Goal: Check status: Check status

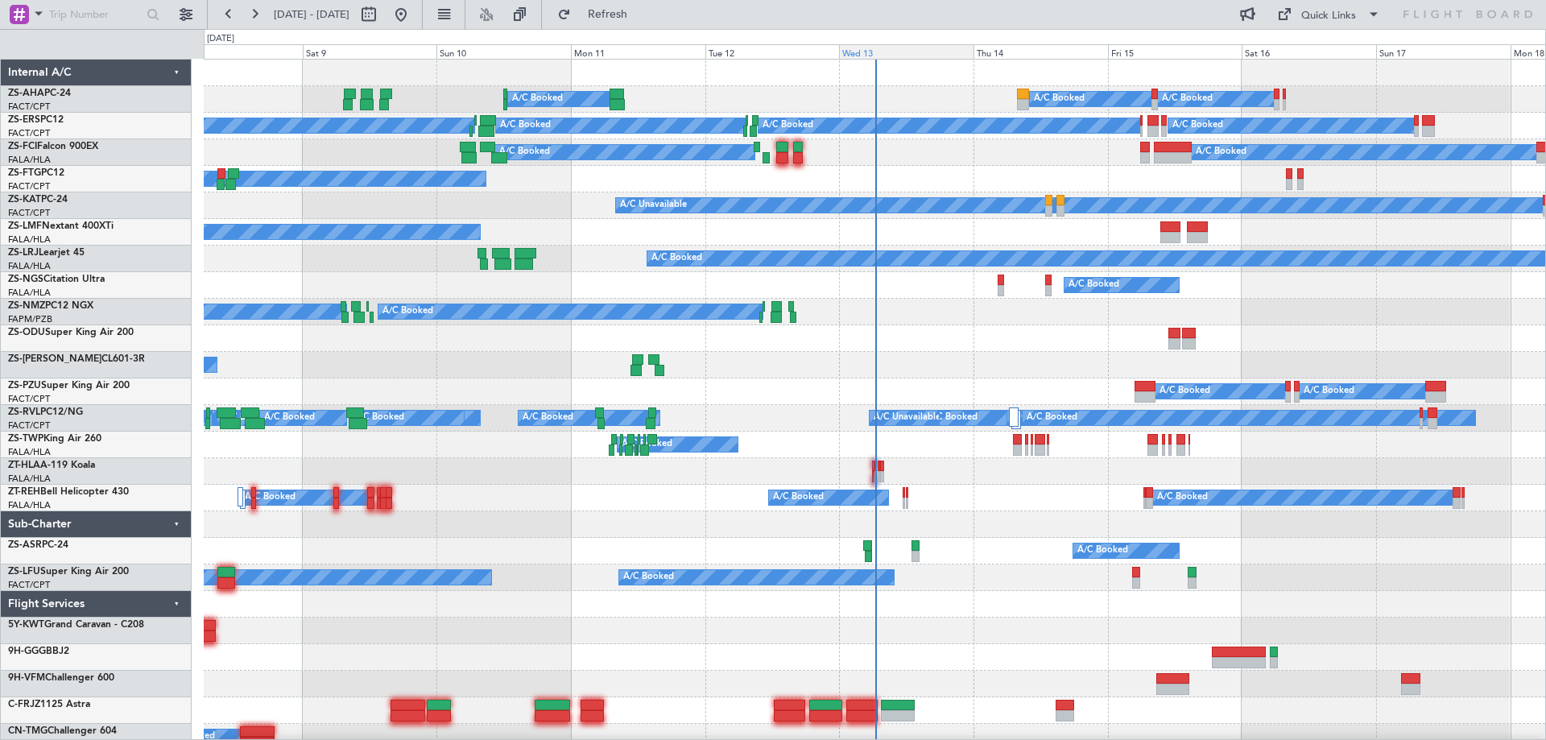
click at [882, 53] on div "Wed 13" at bounding box center [906, 51] width 135 height 14
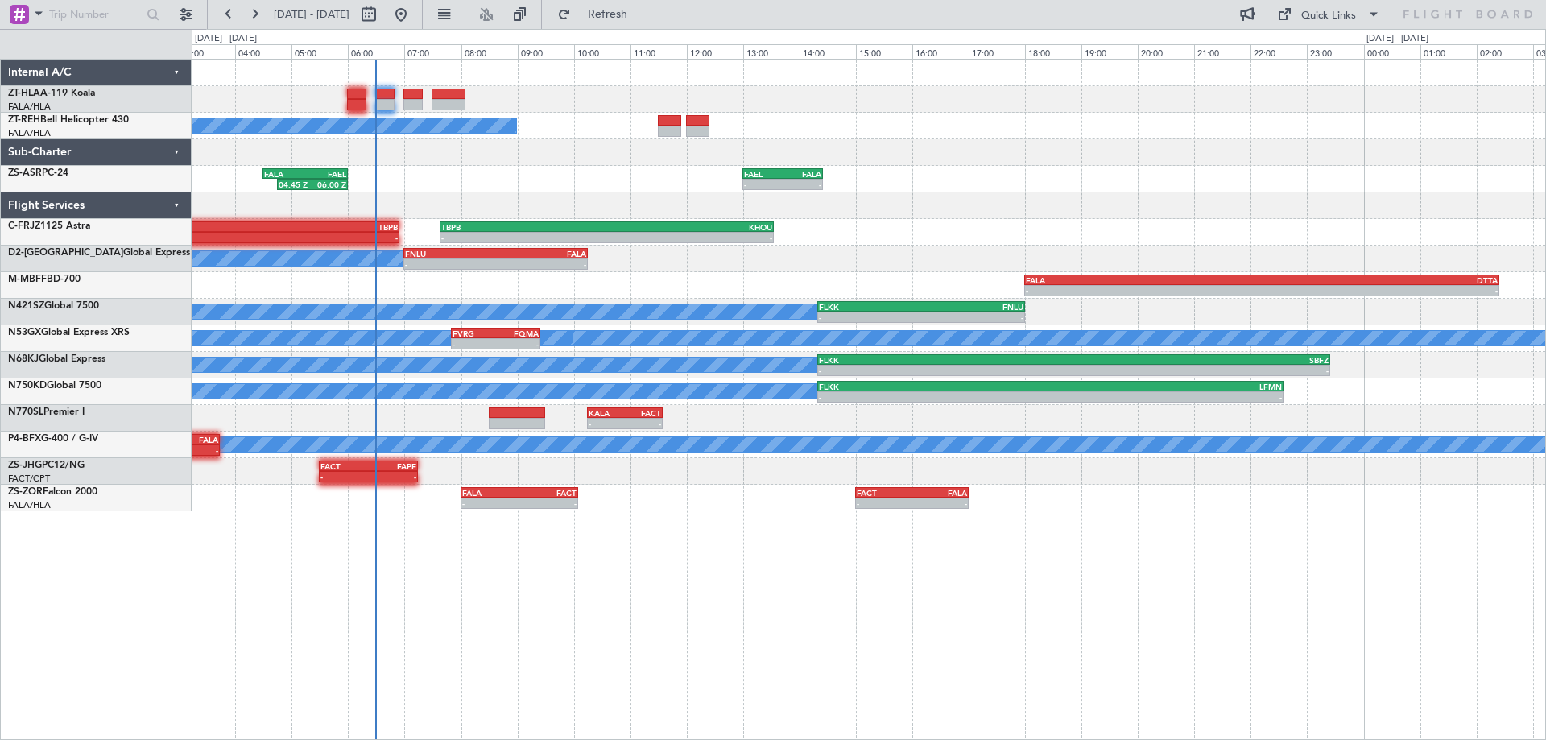
click at [383, 261] on div "A/C Booked 04:45 Z 06:00 Z FALA 04:30 Z FAEL 06:00 Z - - FAEL 13:00 Z FALA 14:2…" at bounding box center [869, 286] width 1354 height 452
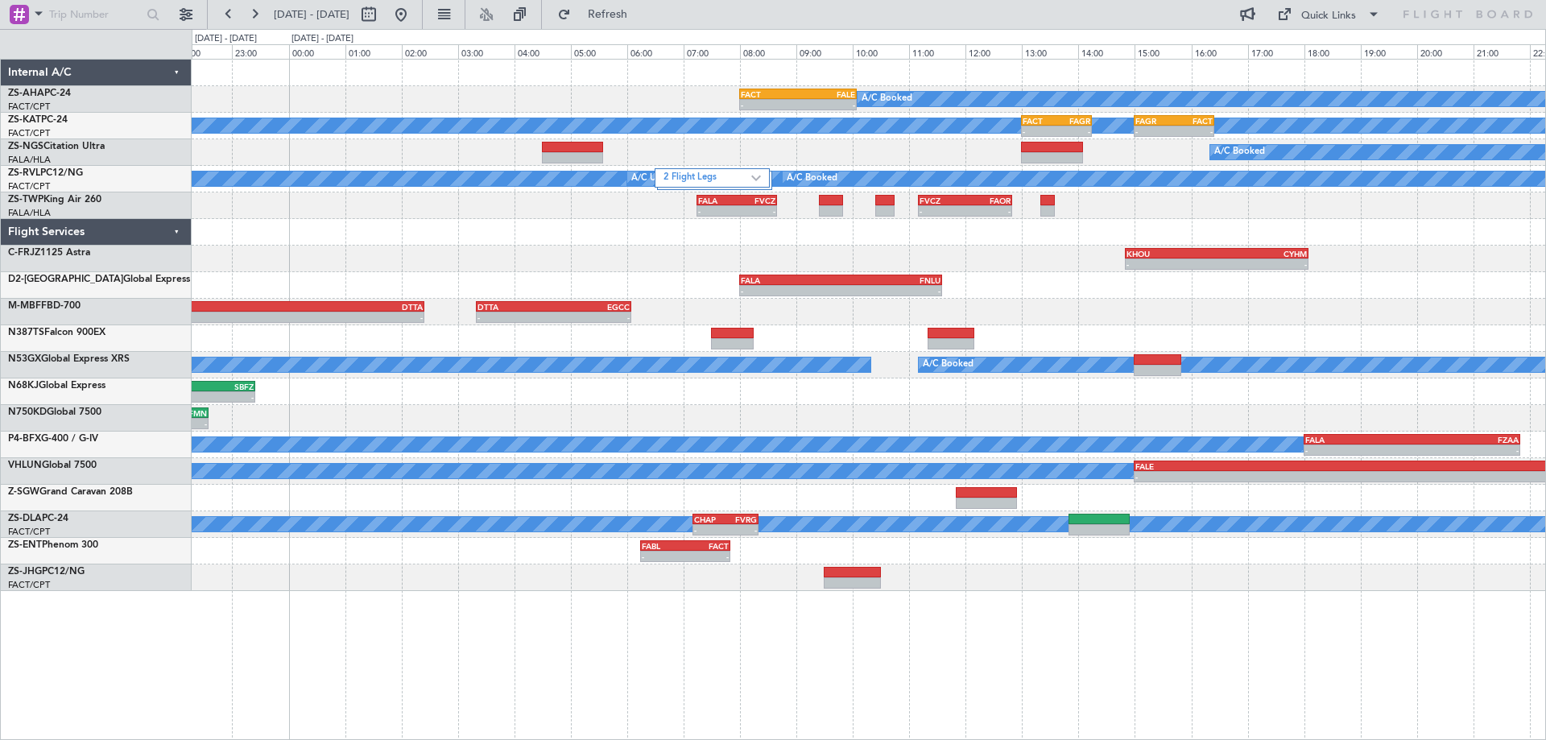
click at [1076, 348] on div at bounding box center [869, 338] width 1354 height 27
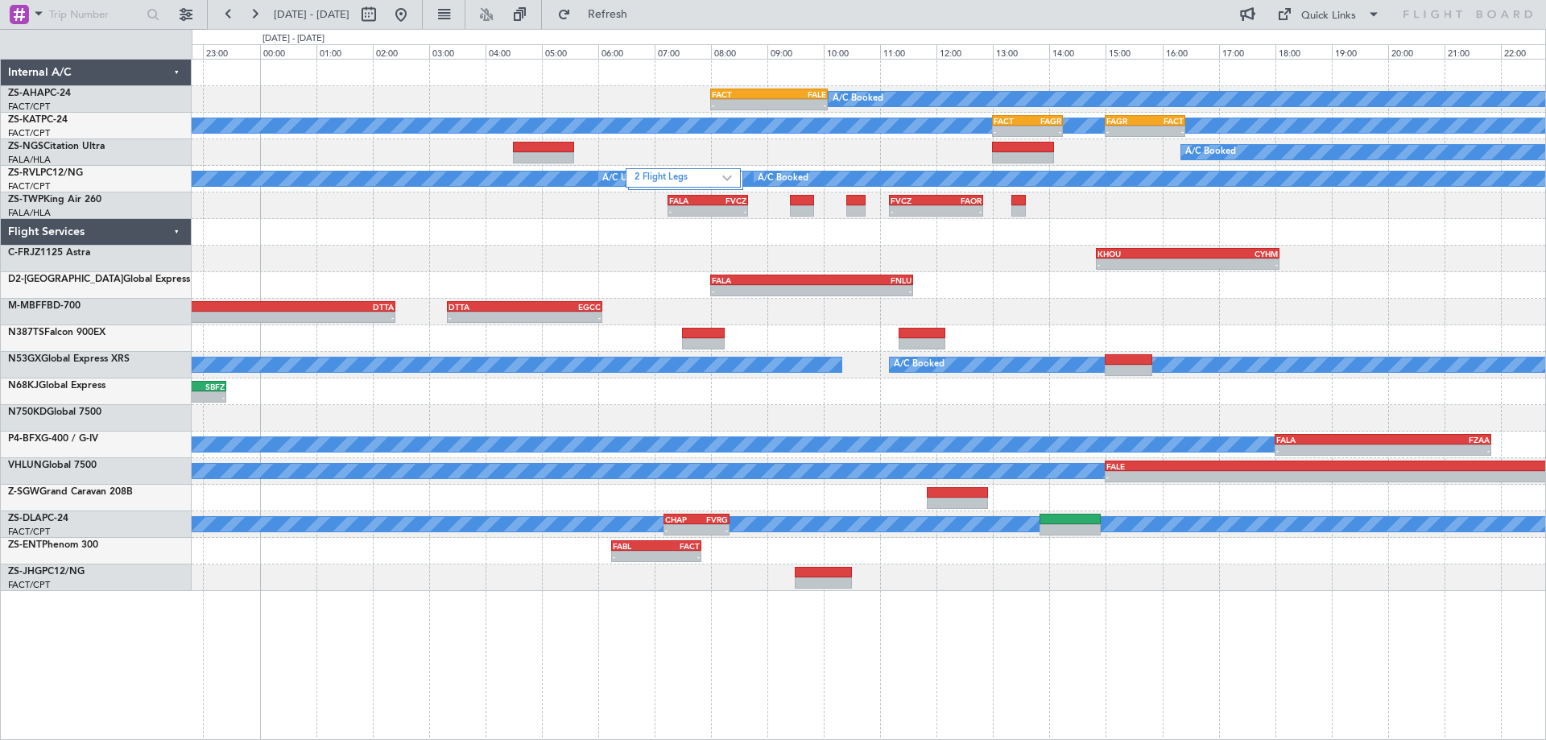
click at [589, 610] on div "A/C Booked - - FACT 08:00 Z FALE 10:05 Z A/C Unavailable - - FACT 13:00 Z FAGR …" at bounding box center [869, 399] width 1355 height 681
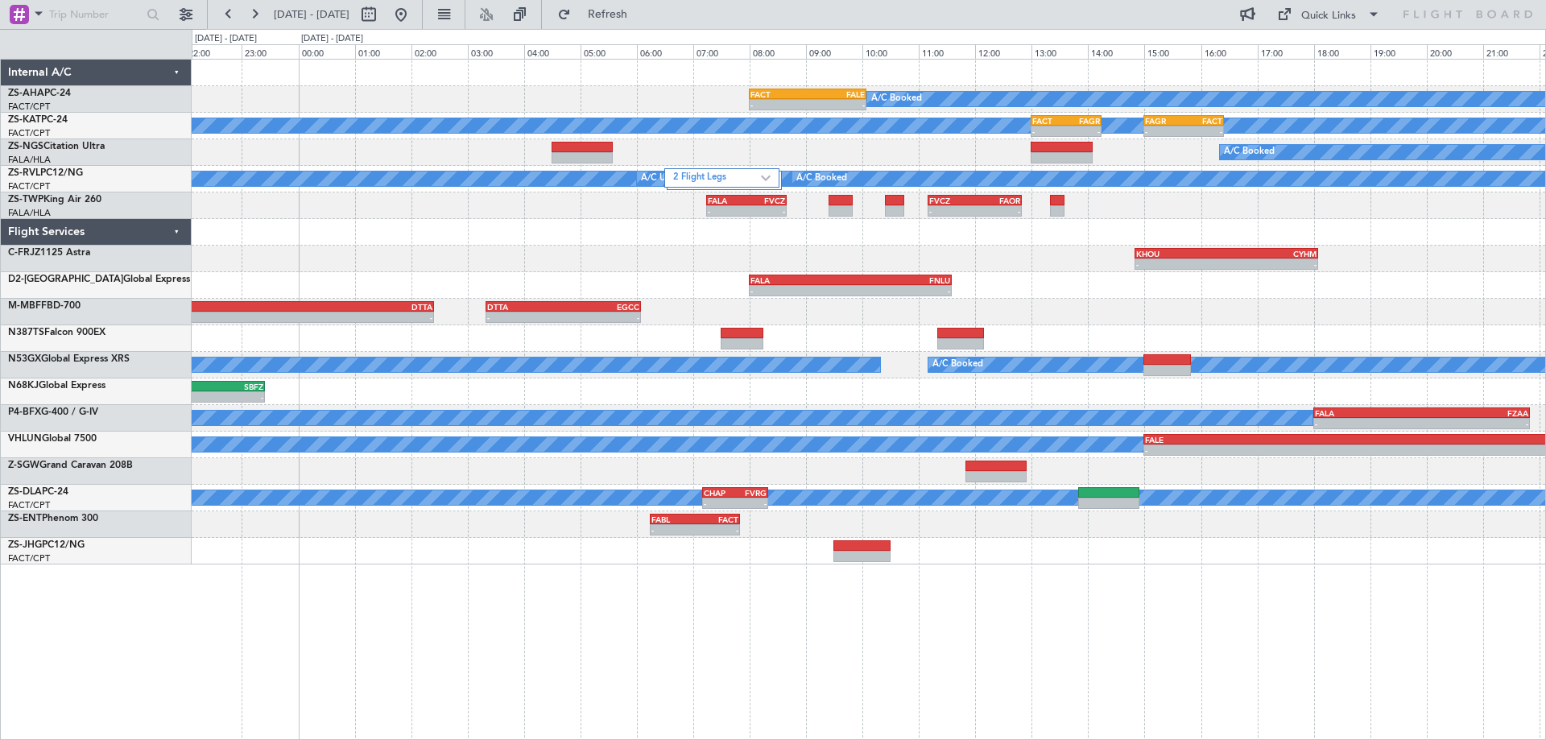
click at [1038, 336] on div at bounding box center [869, 338] width 1354 height 27
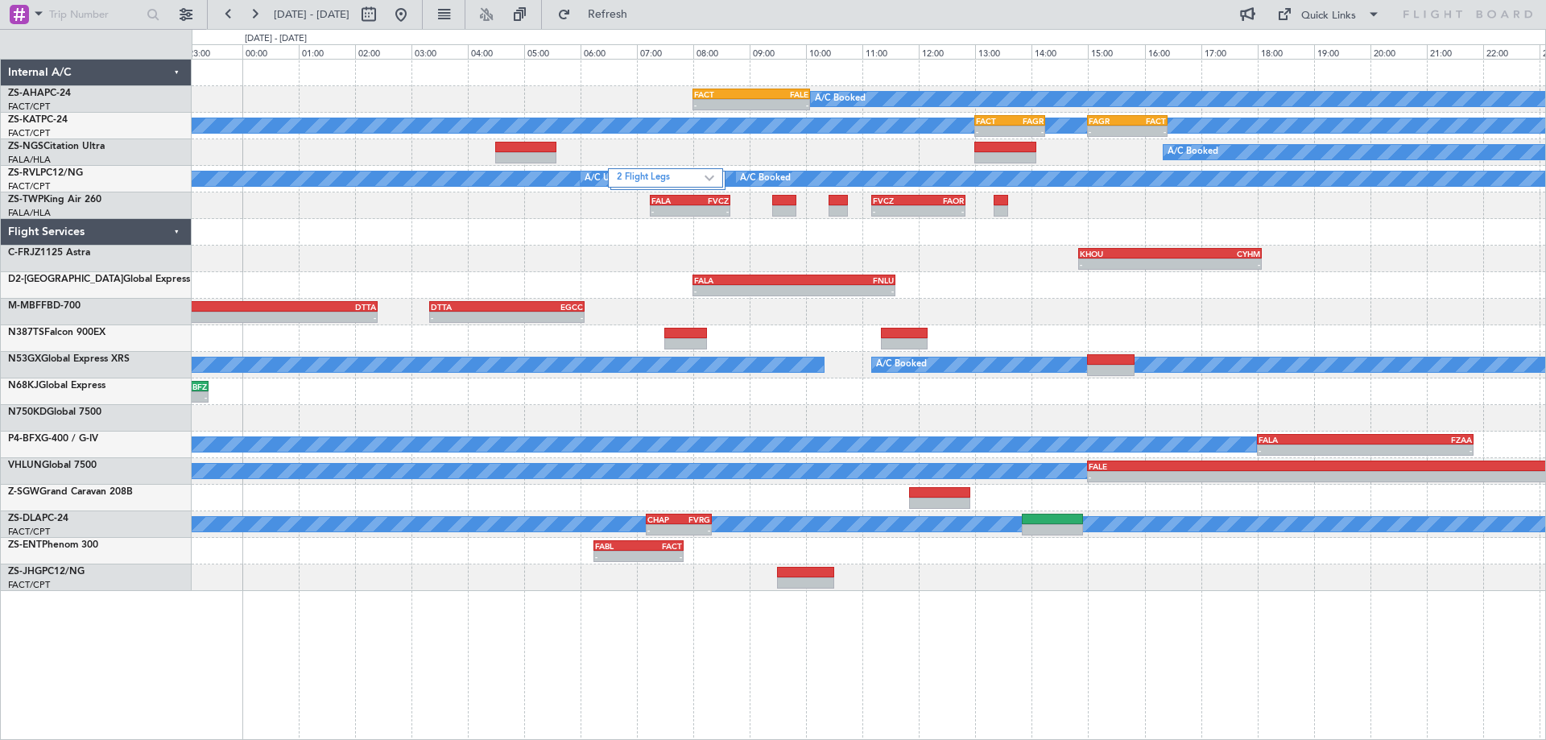
click at [988, 658] on div "A/C Booked - - FACT 08:00 Z FALE 10:05 Z A/C Unavailable - - FACT 13:00 Z FAGR …" at bounding box center [869, 399] width 1355 height 681
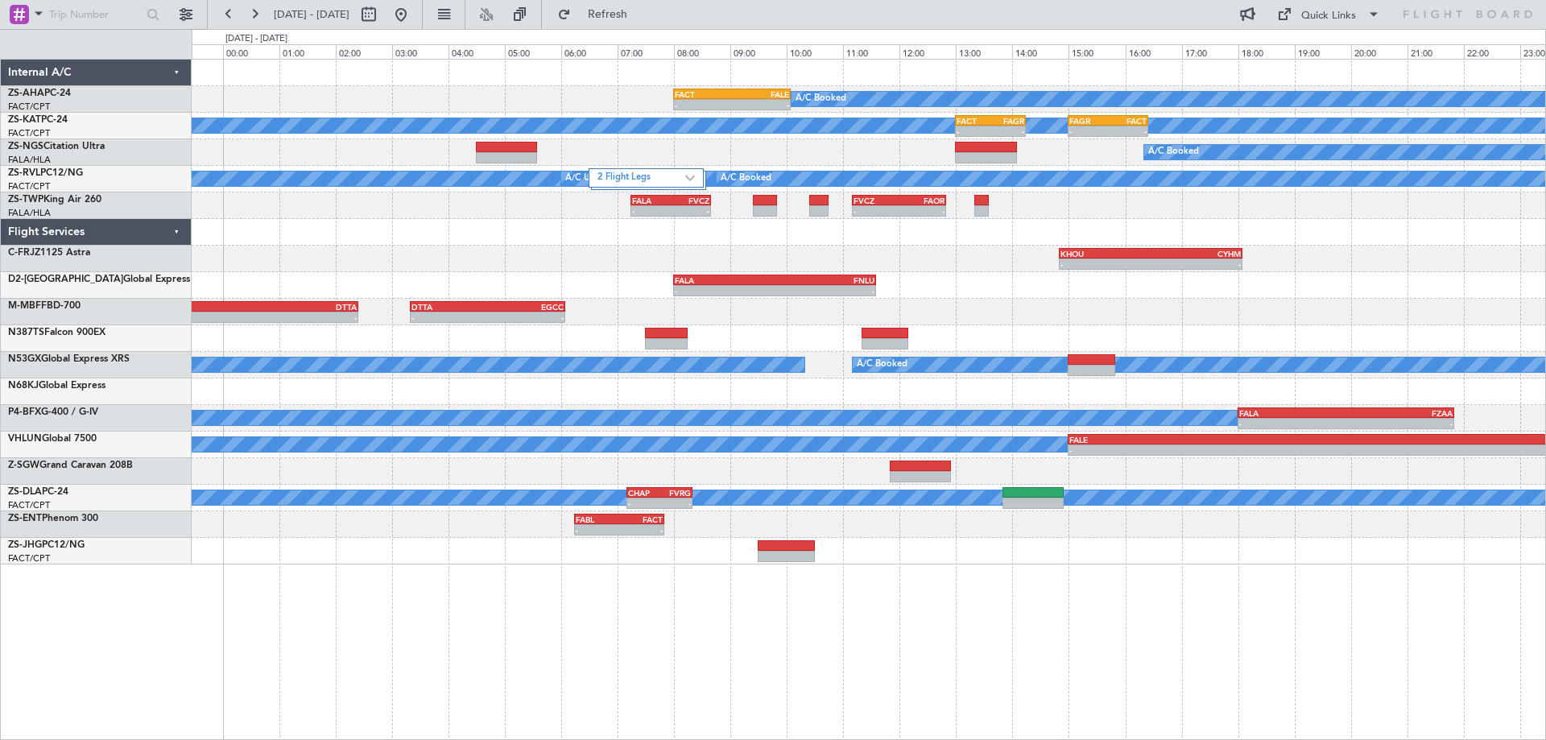
click at [1295, 269] on div "- - KHOU 14:50 Z CYHM 18:05 Z" at bounding box center [869, 259] width 1354 height 27
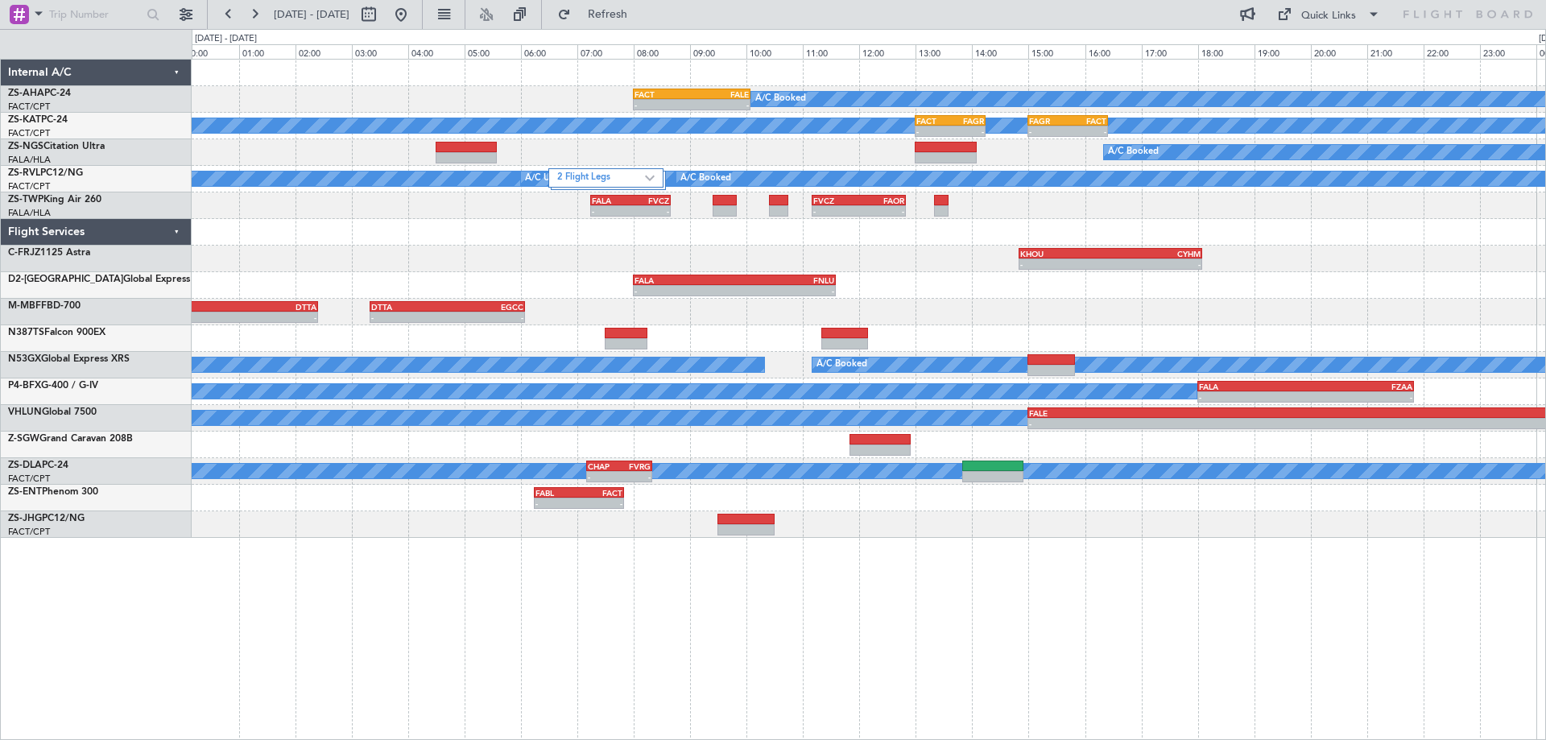
click at [1289, 286] on div "- - FALA 08:00 Z FNLU 11:35 Z" at bounding box center [869, 285] width 1354 height 27
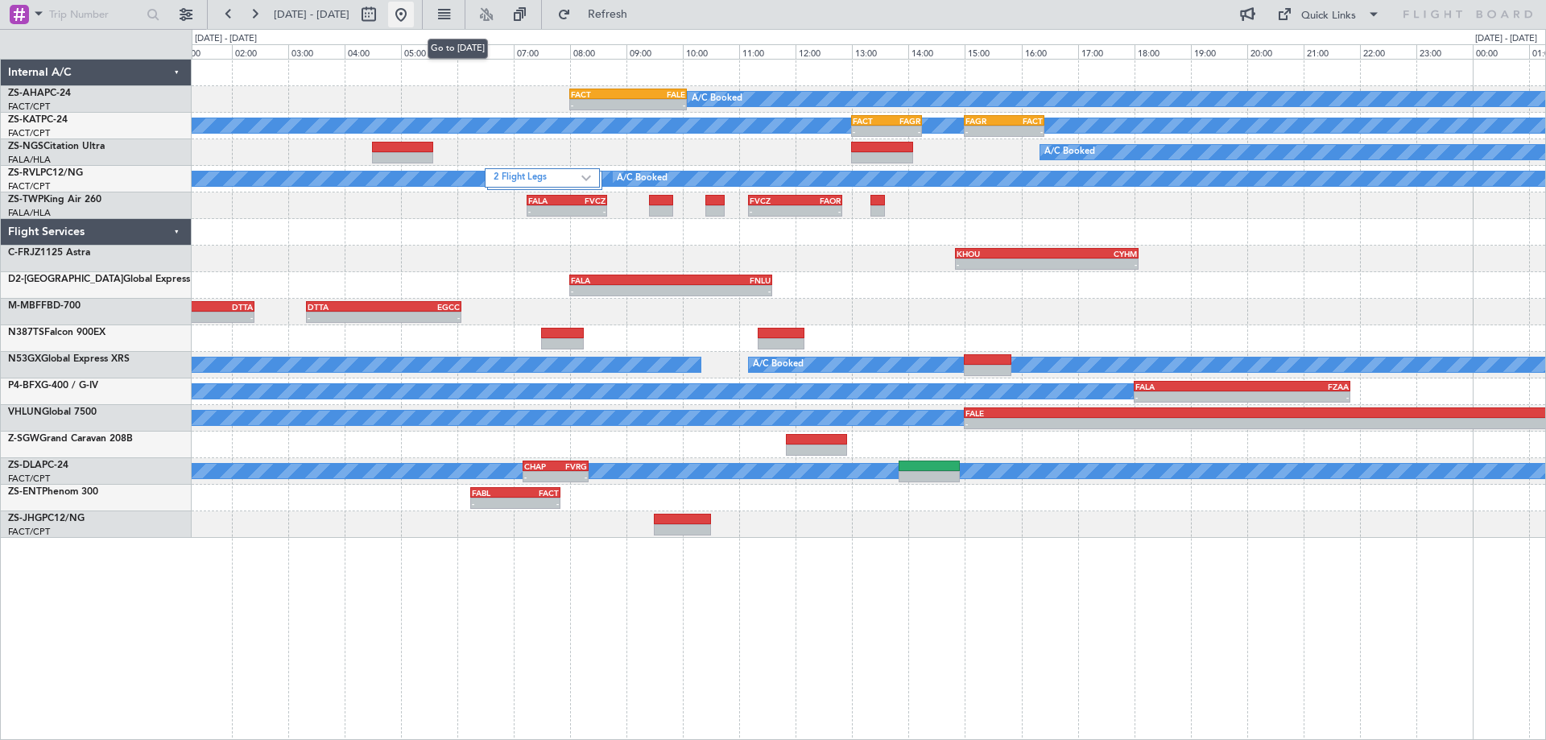
click at [414, 16] on button at bounding box center [401, 15] width 26 height 26
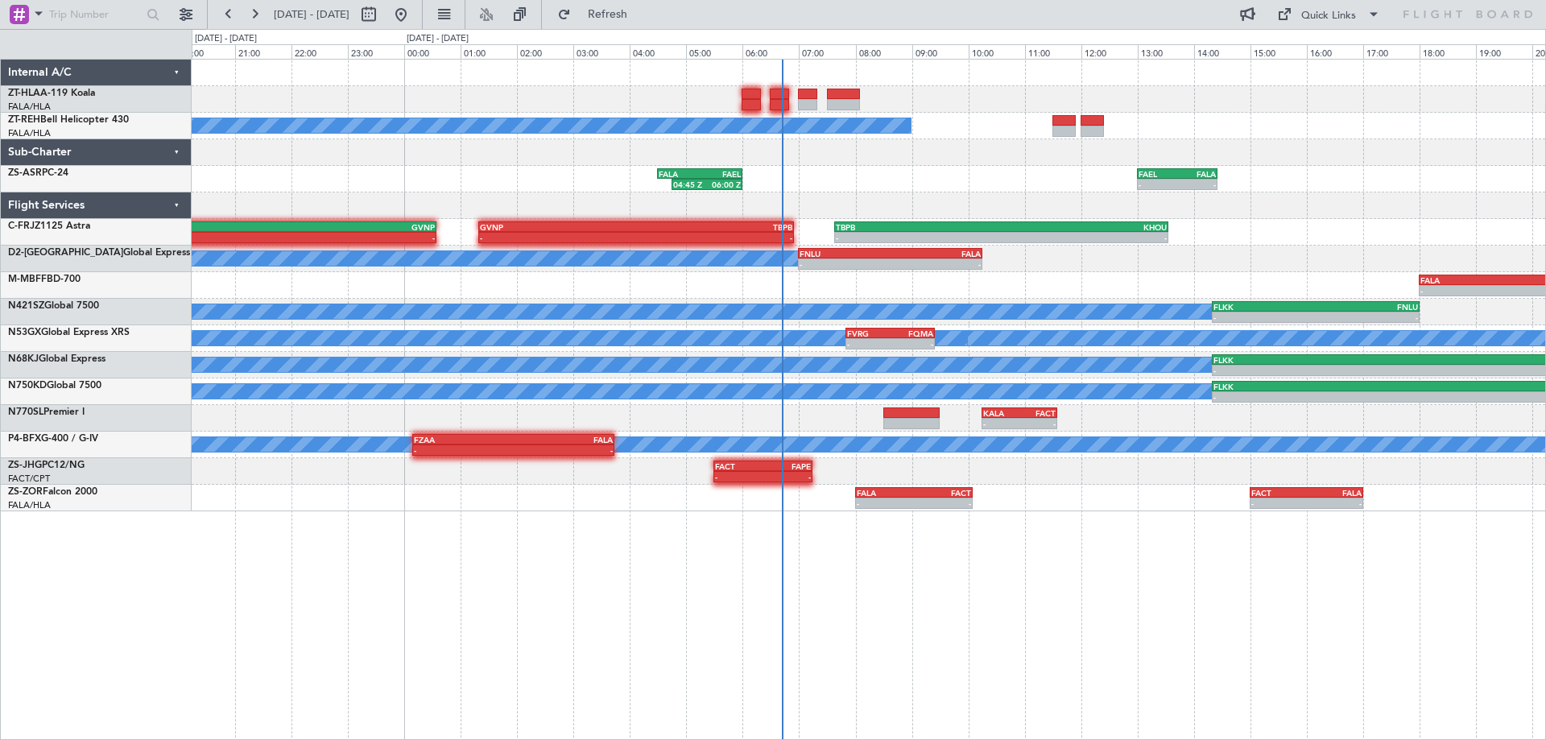
click at [1060, 663] on div "A/C Booked - - FAEL 13:00 Z FALA 14:25 Z 04:45 Z 06:00 Z FALA 04:30 Z FAEL 06:0…" at bounding box center [869, 399] width 1355 height 681
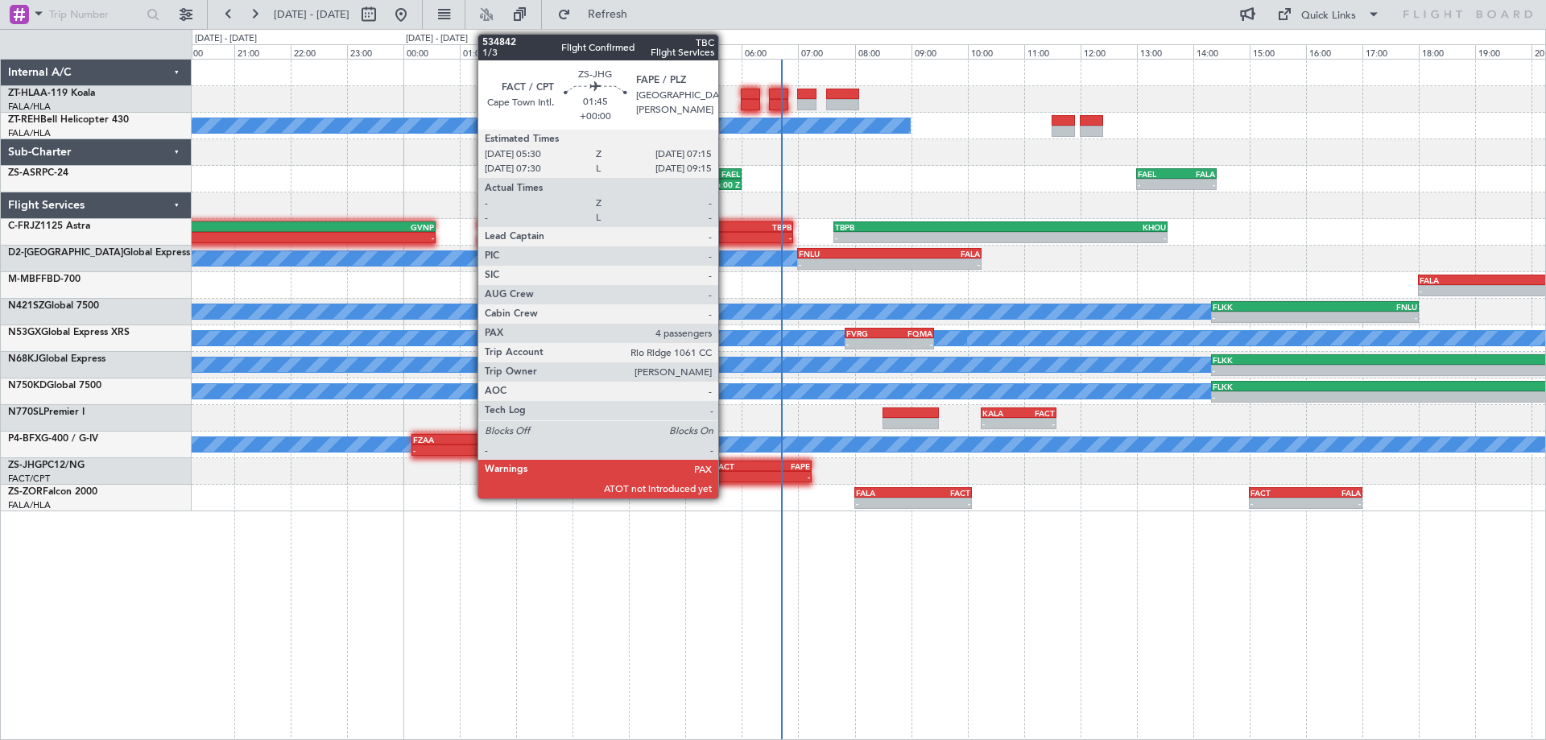
click at [388, 2] on button at bounding box center [401, 15] width 26 height 26
